Goal: Task Accomplishment & Management: Use online tool/utility

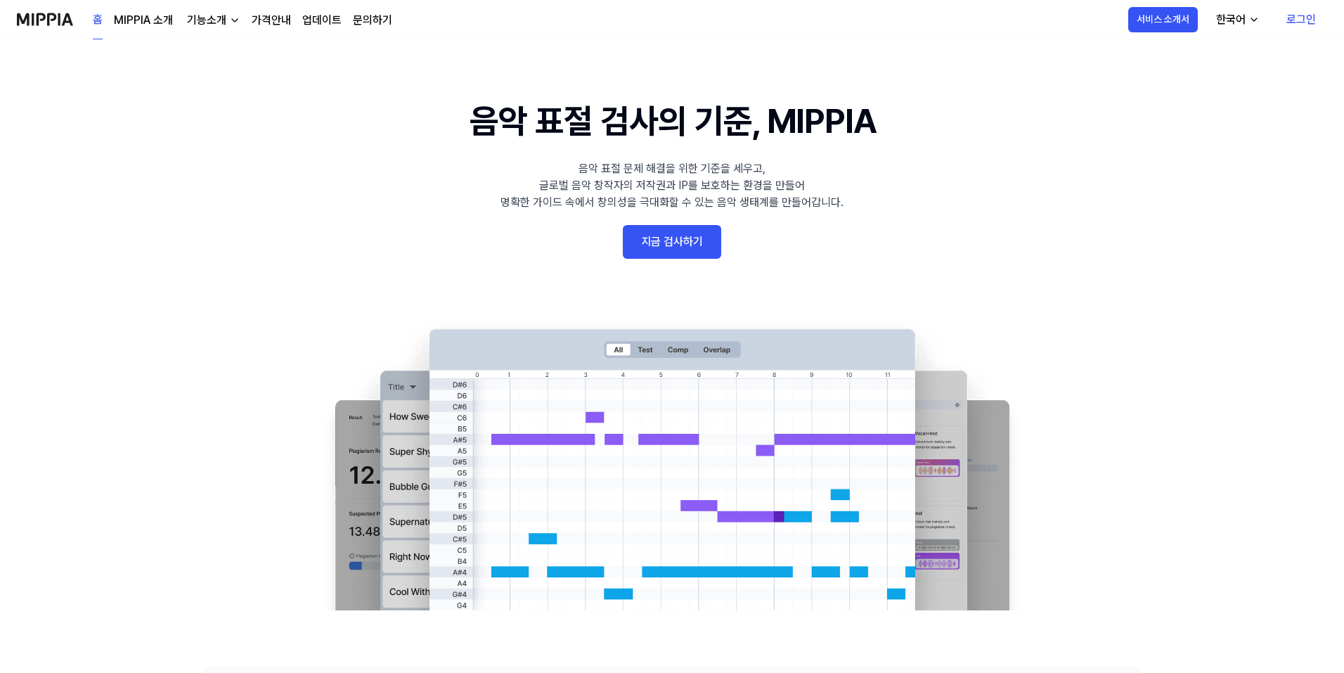
click at [670, 245] on link "지금 검사하기" at bounding box center [672, 242] width 98 height 34
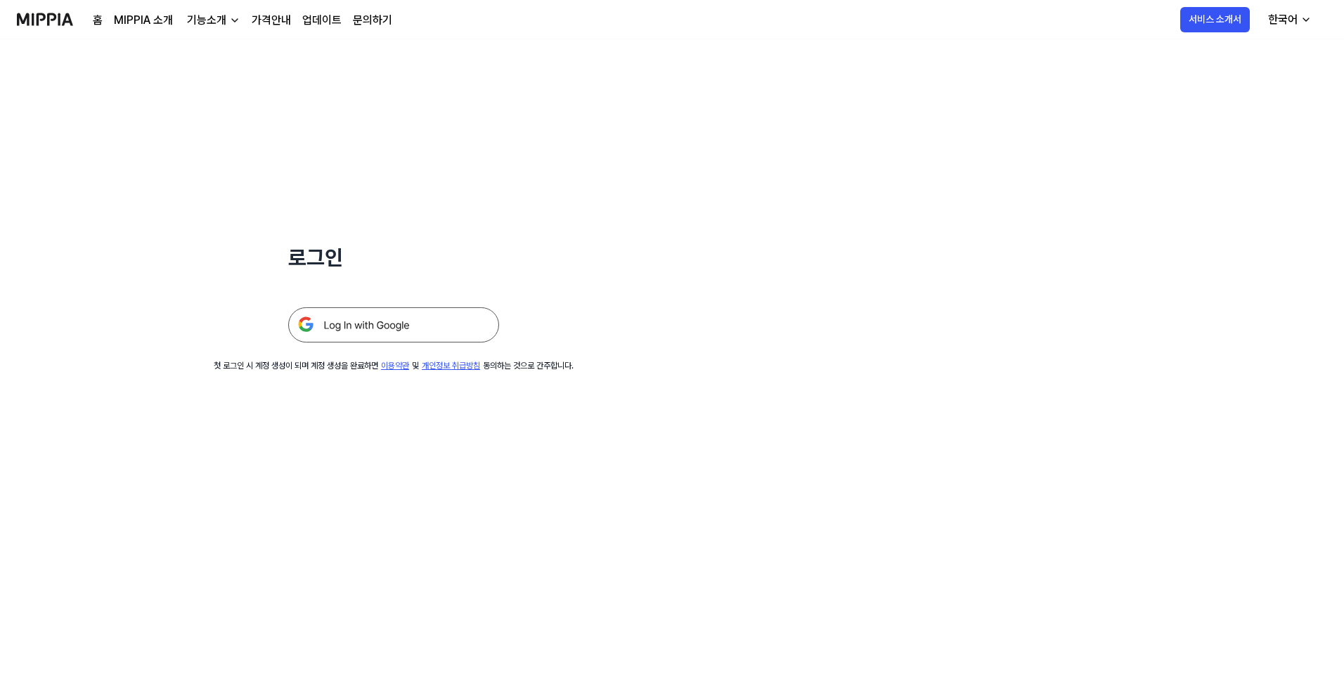
click at [399, 327] on img at bounding box center [393, 324] width 211 height 35
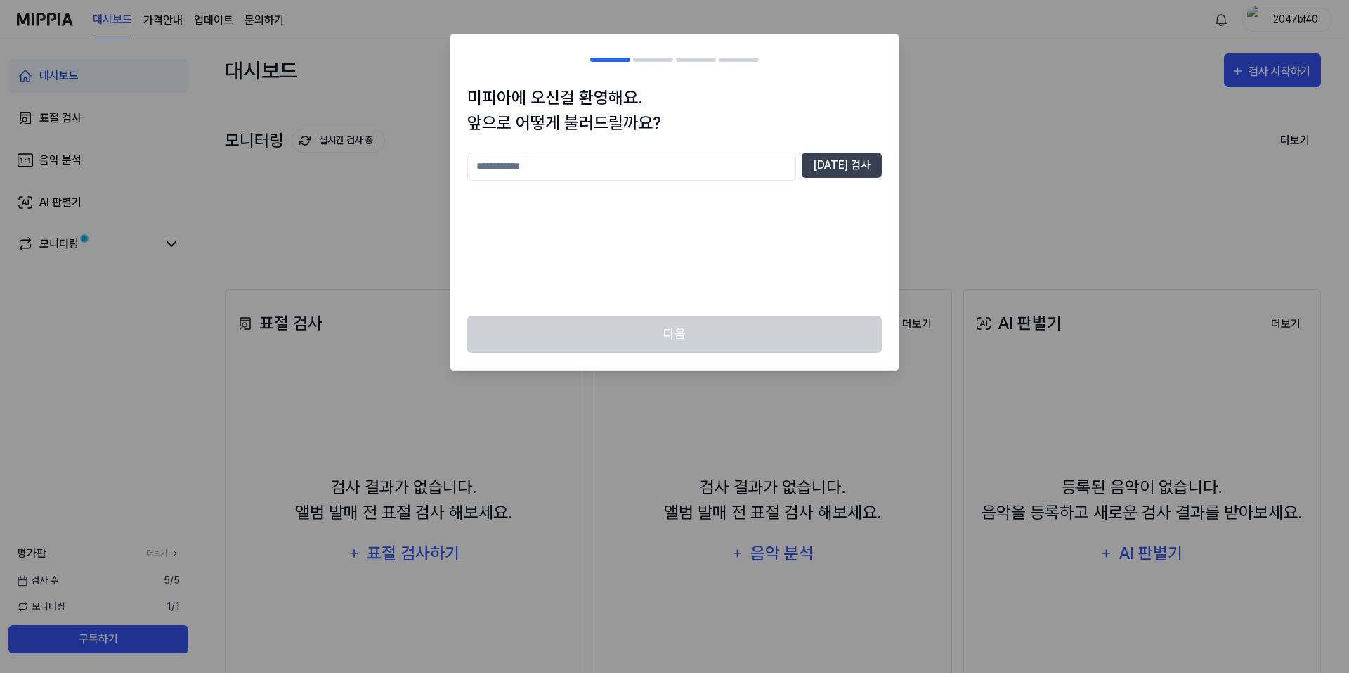
click at [620, 161] on input "text" at bounding box center [631, 167] width 329 height 28
type input "******"
click at [831, 170] on button "[DATE] 검사" at bounding box center [842, 165] width 80 height 25
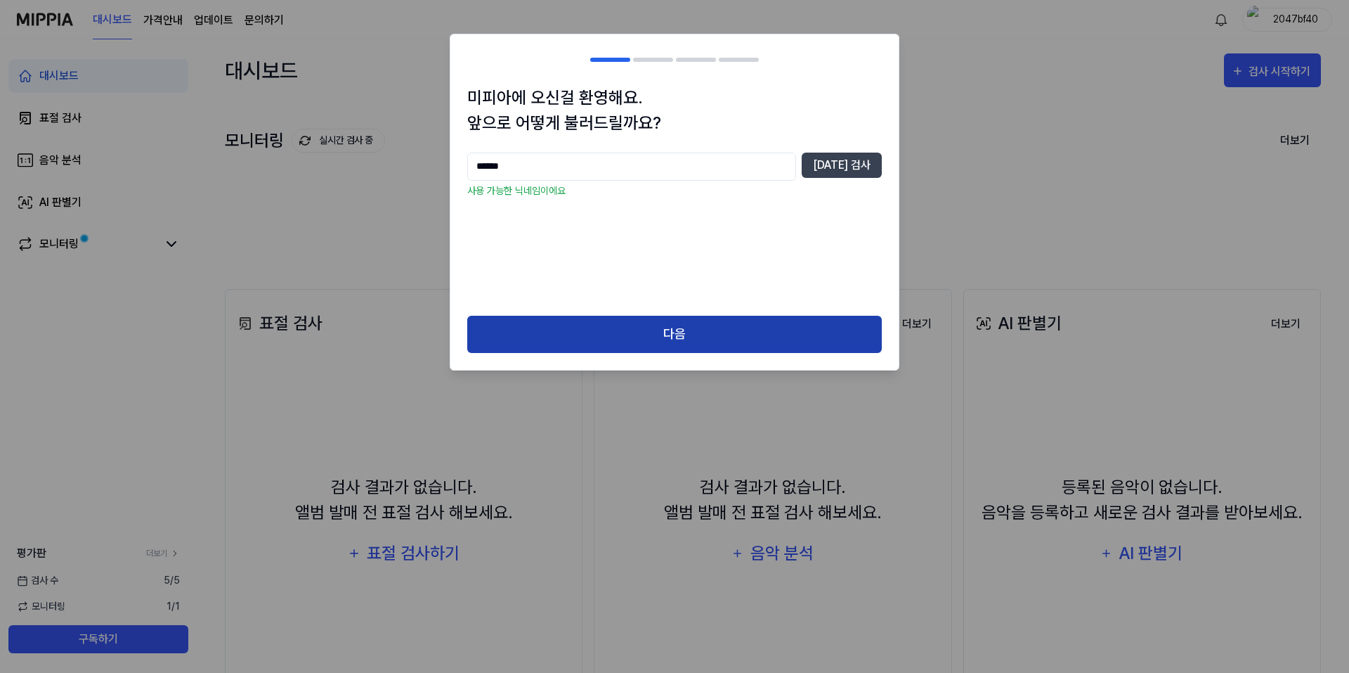
click at [695, 339] on button "다음" at bounding box center [674, 334] width 415 height 37
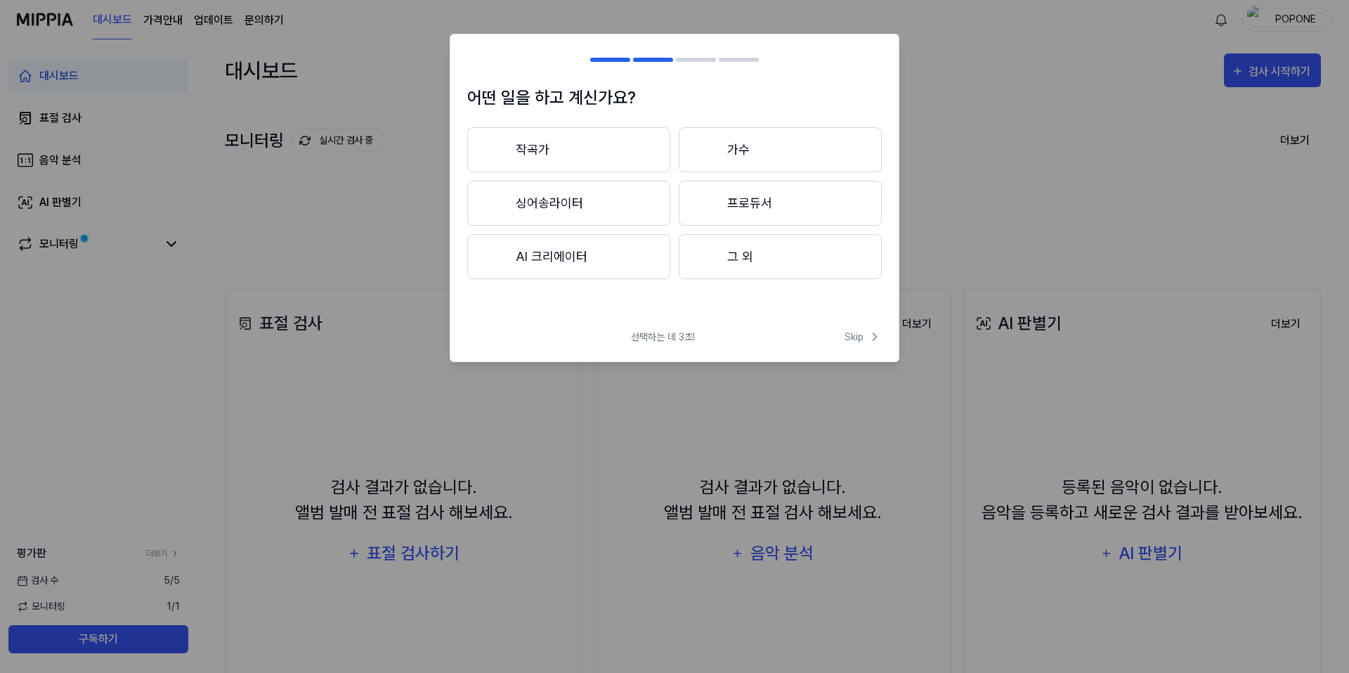
click at [608, 264] on button "AI 크리에이터" at bounding box center [568, 256] width 203 height 45
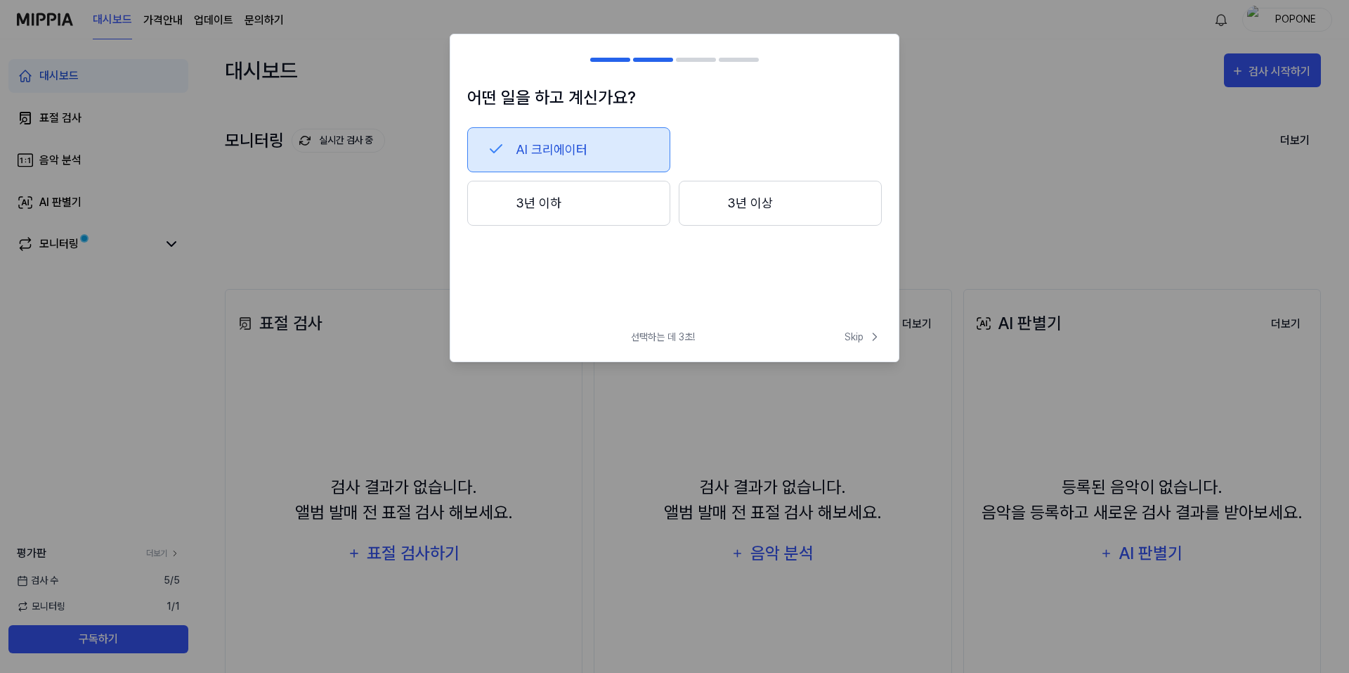
click at [606, 212] on button "3년 이하" at bounding box center [568, 203] width 203 height 45
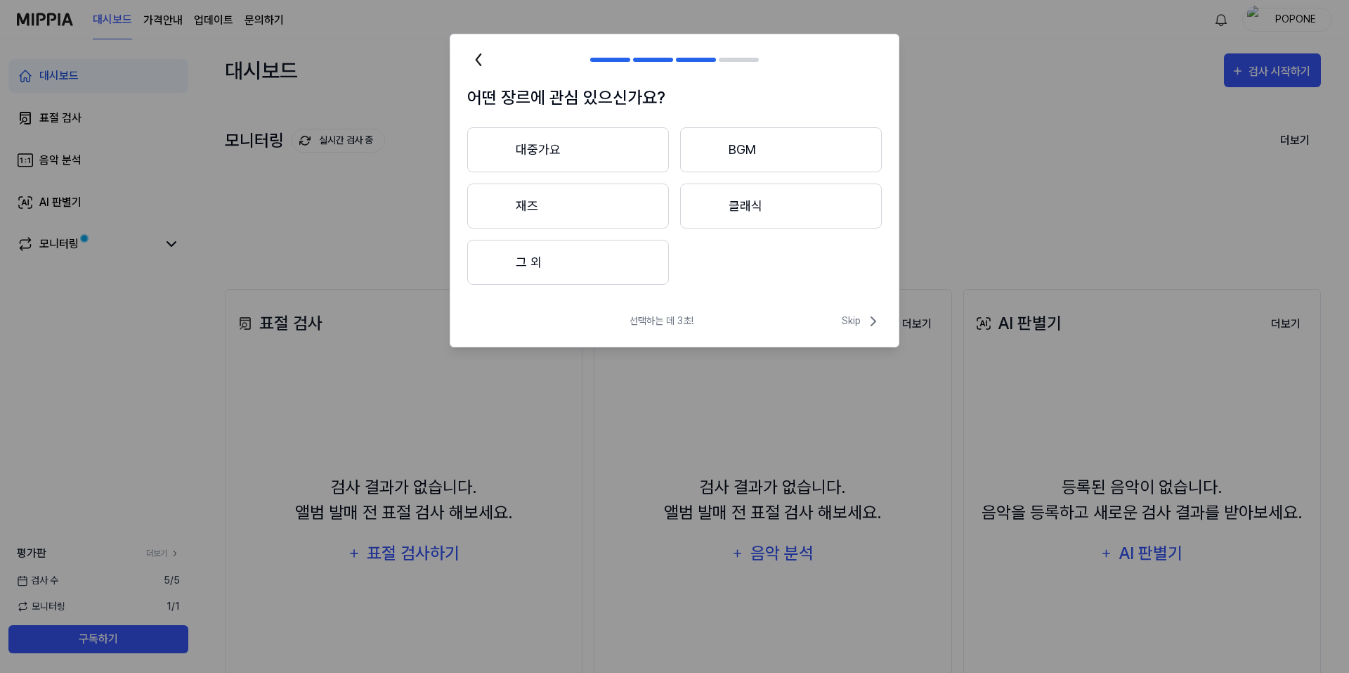
click at [607, 159] on button "대중가요" at bounding box center [568, 149] width 202 height 45
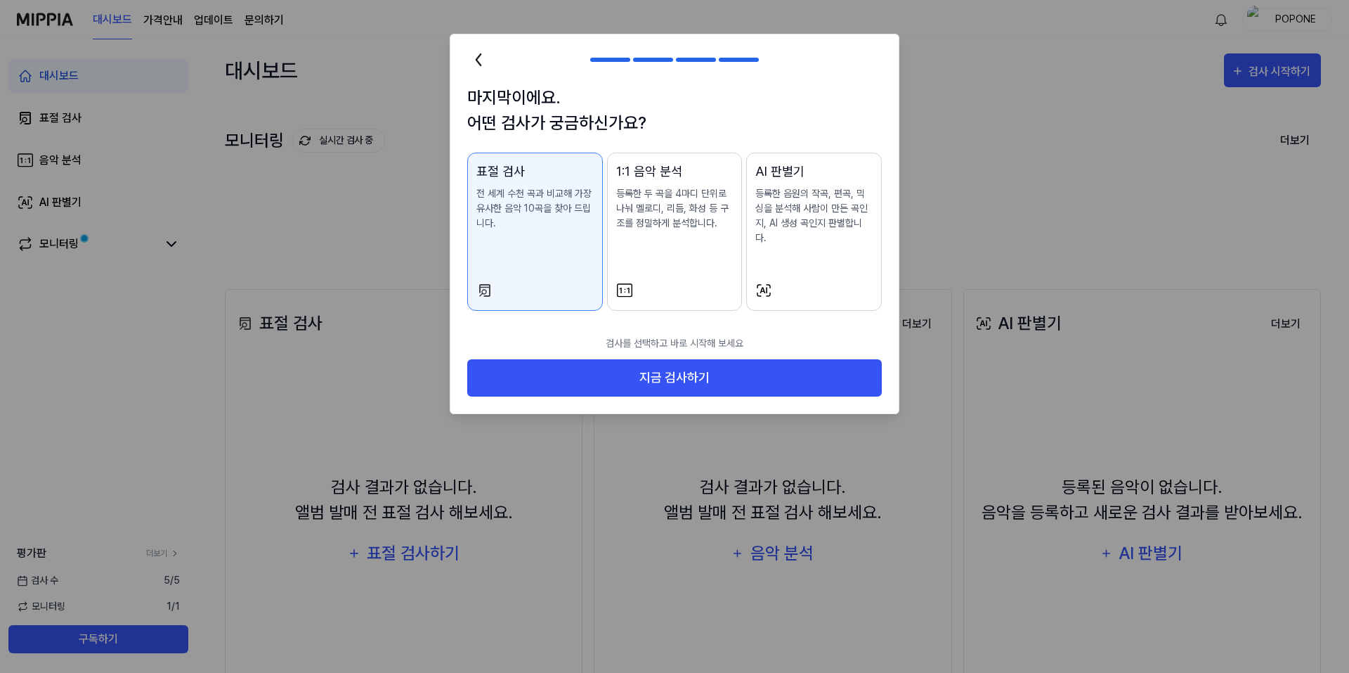
click at [547, 253] on div "표절 검사 전 세계 수천 곡과 비교해 가장 유사한 음악 10곡을 찾아 드립니다." at bounding box center [534, 210] width 117 height 97
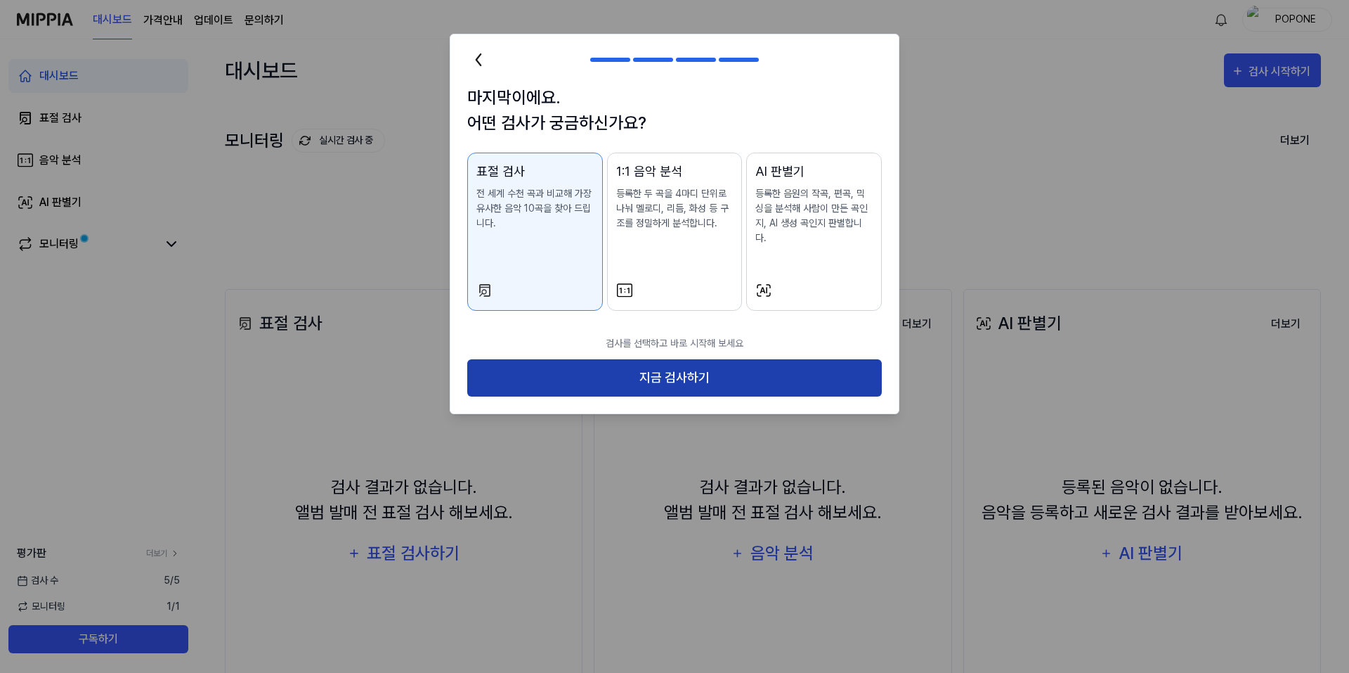
click at [658, 359] on button "지금 검사하기" at bounding box center [674, 377] width 415 height 37
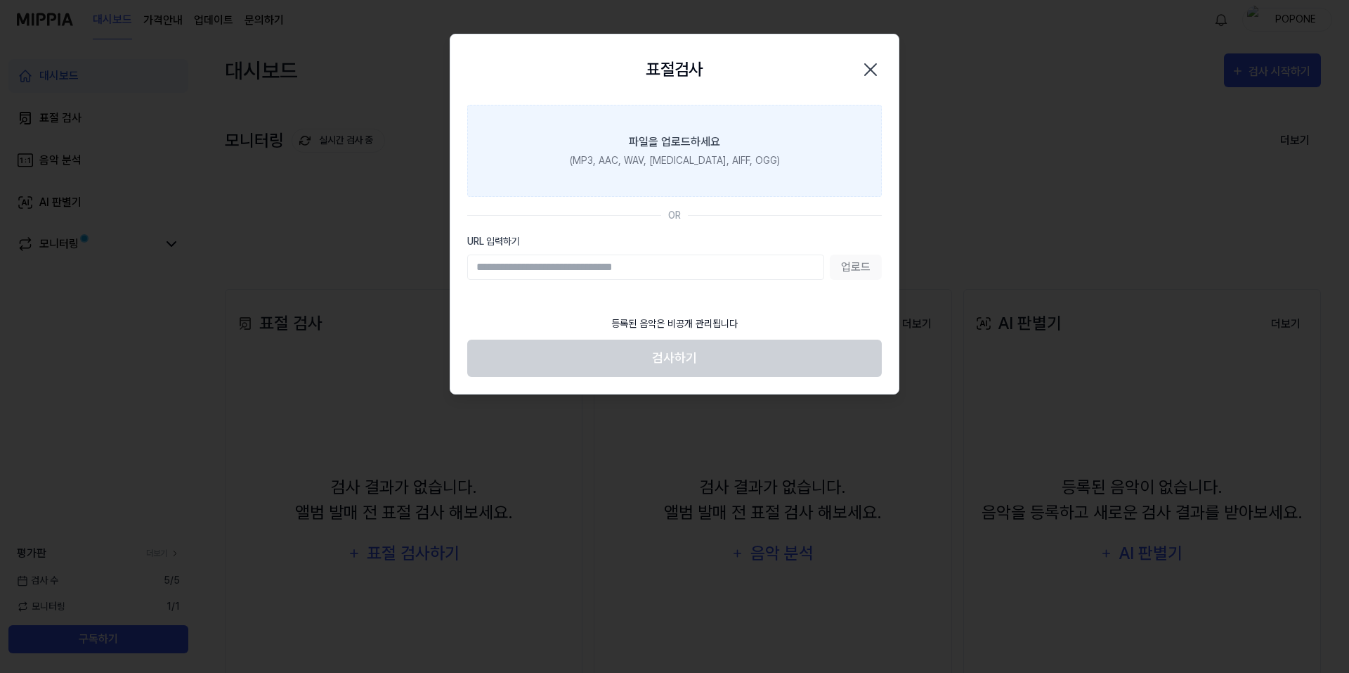
click at [653, 157] on div "(MP3, AAC, WAV, [MEDICAL_DATA], AIFF, OGG)" at bounding box center [675, 160] width 210 height 15
click at [0, 0] on input "파일을 업로드하세요 (MP3, AAC, WAV, [MEDICAL_DATA], AIFF, OGG)" at bounding box center [0, 0] width 0 height 0
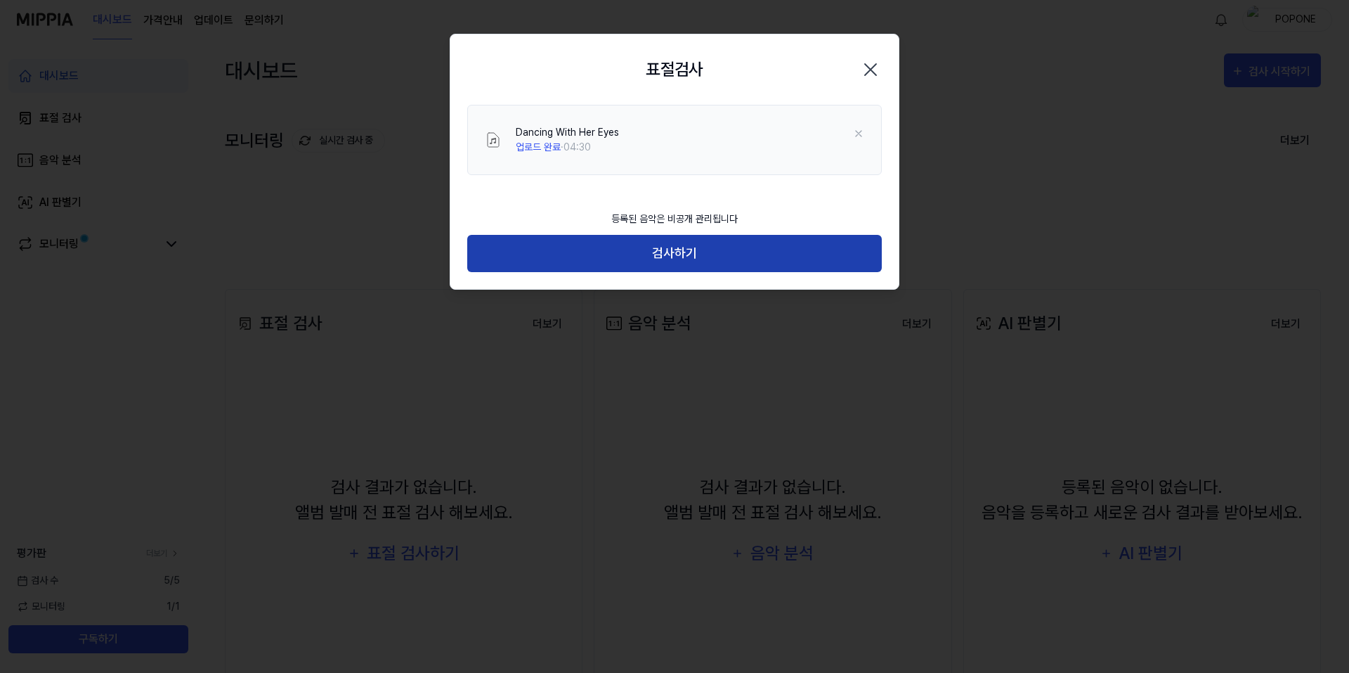
click at [680, 257] on button "검사하기" at bounding box center [674, 253] width 415 height 37
